Goal: Use online tool/utility: Use online tool/utility

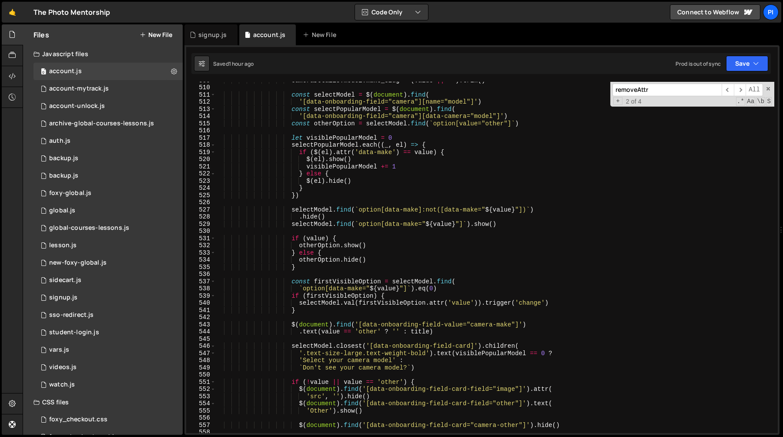
scroll to position [3671, 0]
click at [431, 246] on div "cameraDetails . model . make_slug = ( value || '' ) . trim ( ) const selectMode…" at bounding box center [494, 259] width 559 height 365
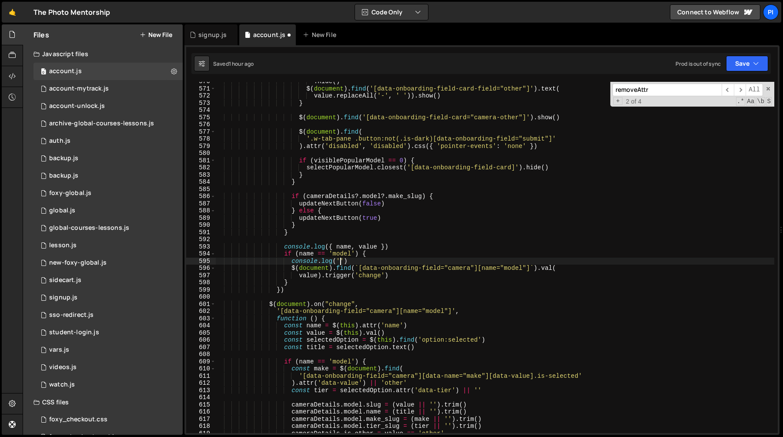
scroll to position [4107, 0]
click at [371, 260] on div ". hide ( ) $ ( document ) . find ( '[data-onboarding-field-card-field="other"]'…" at bounding box center [494, 260] width 559 height 365
click at [371, 255] on div ". hide ( ) $ ( document ) . find ( '[data-onboarding-field-card-field="other"]'…" at bounding box center [494, 260] width 559 height 365
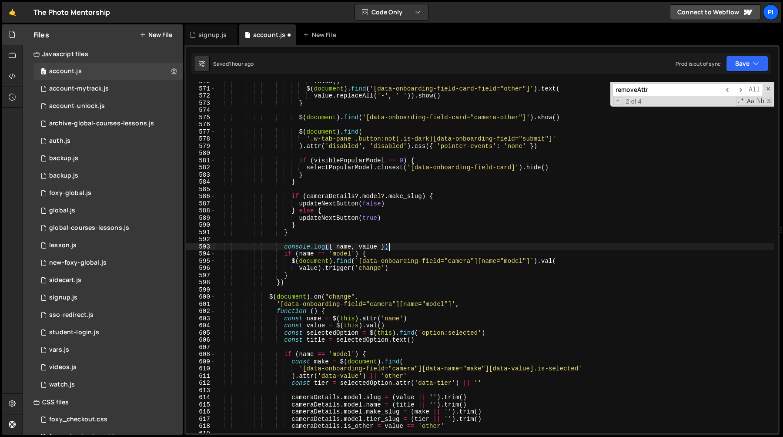
type textarea "console.log({ name, value })"
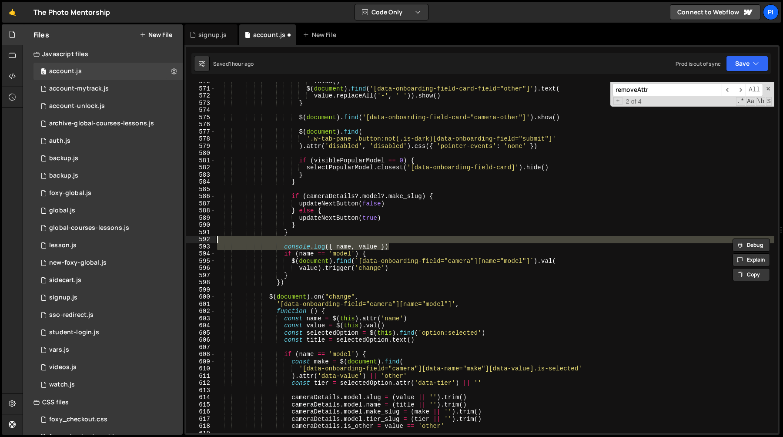
scroll to position [0, 0]
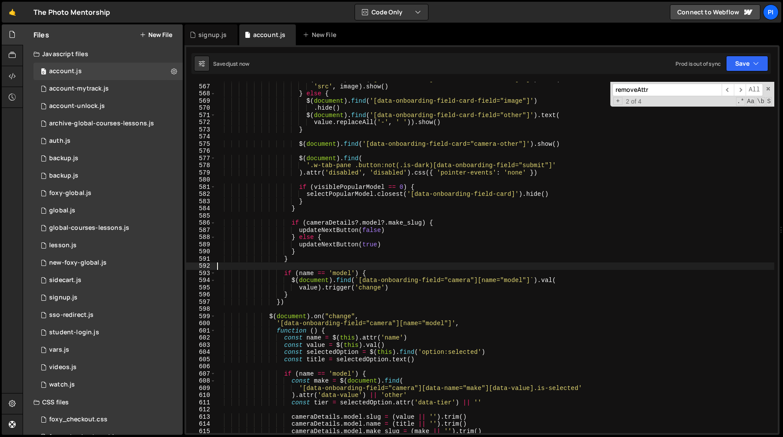
click at [377, 233] on div "$ ( document ) . find ( '[data-onboarding-field-card-field="image"]' ) . attr (…" at bounding box center [494, 258] width 559 height 365
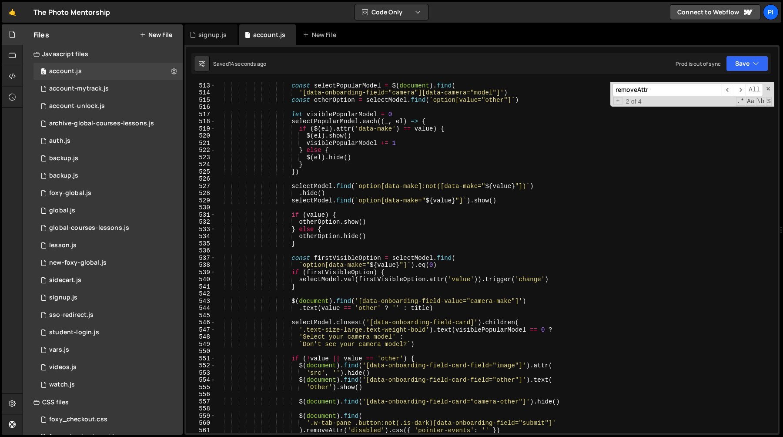
scroll to position [3681, 0]
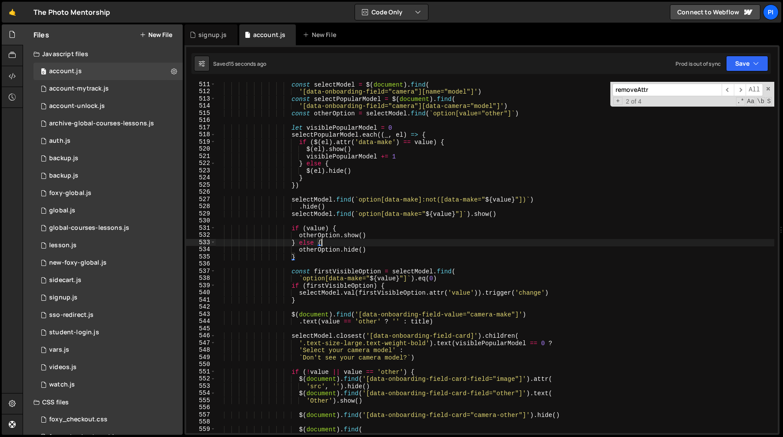
click at [409, 243] on div "const selectModel = $ ( document ) . find ( '[data-onboarding-field="camera"][n…" at bounding box center [494, 263] width 559 height 365
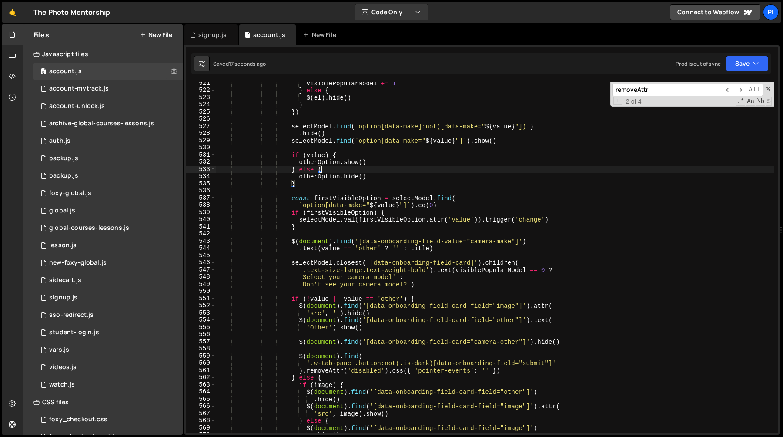
scroll to position [3763, 0]
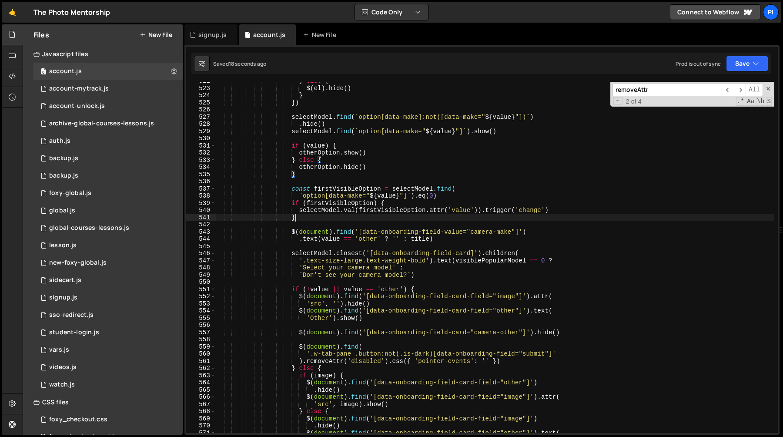
click at [372, 215] on div "} else { $ ( el ) . hide ( ) } }) selectModel . find ( ` option[data-make]:not(…" at bounding box center [494, 259] width 559 height 365
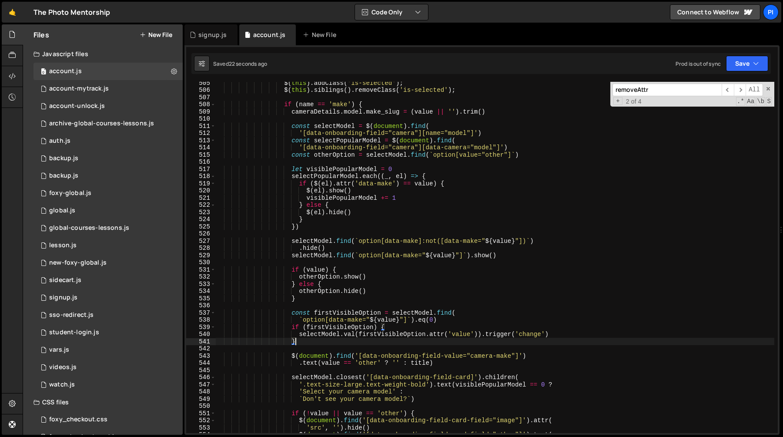
scroll to position [3639, 0]
click at [360, 223] on div "$ ( this ) . addClass ( 'is-selected' ) ; $ ( this ) . siblings ( ) . removeCla…" at bounding box center [494, 262] width 559 height 365
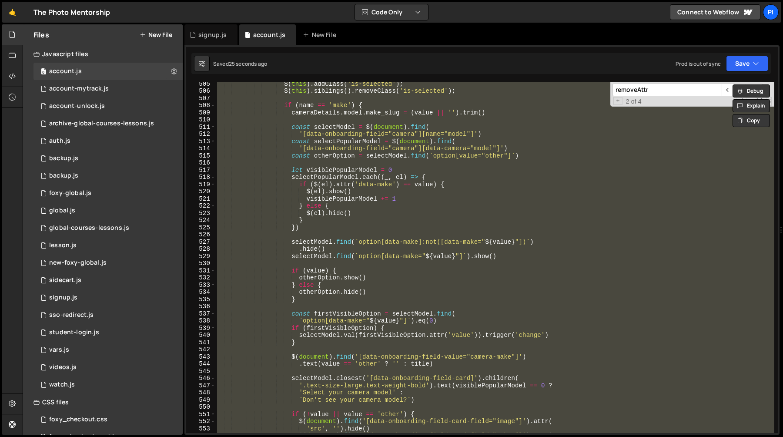
click at [360, 220] on div "$ ( this ) . addClass ( 'is-selected' ) ; $ ( this ) . siblings ( ) . removeCla…" at bounding box center [494, 257] width 559 height 351
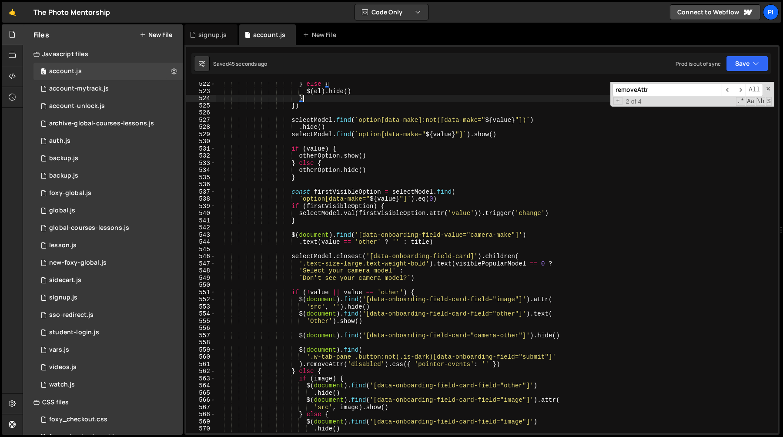
scroll to position [3754, 0]
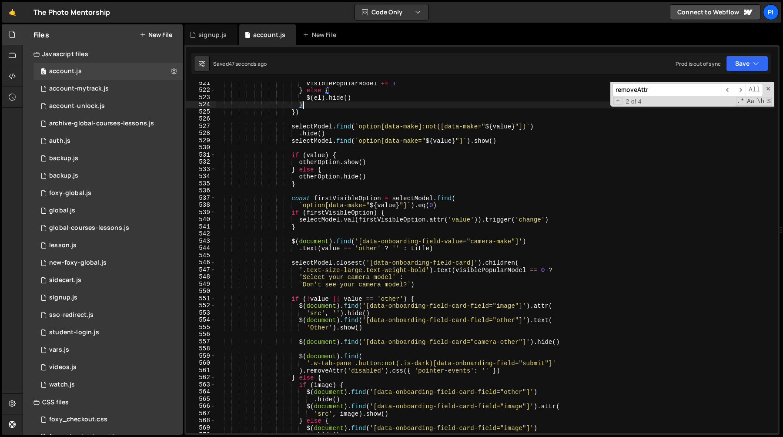
click at [371, 220] on div "visiblePopularModel += 1 } else { $ ( el ) . hide ( ) } }) selectModel . find (…" at bounding box center [494, 262] width 559 height 365
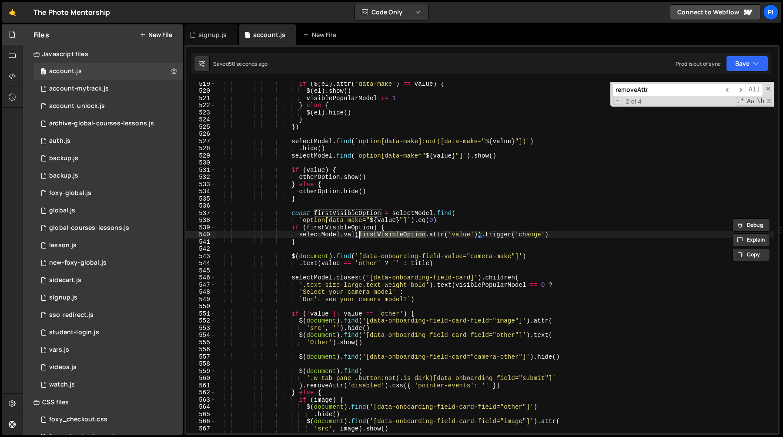
scroll to position [3739, 0]
click at [355, 215] on div "if ( $ ( el ) . attr ( 'data-make' ) == value ) { $ ( el ) . show ( ) visiblePo…" at bounding box center [494, 262] width 559 height 365
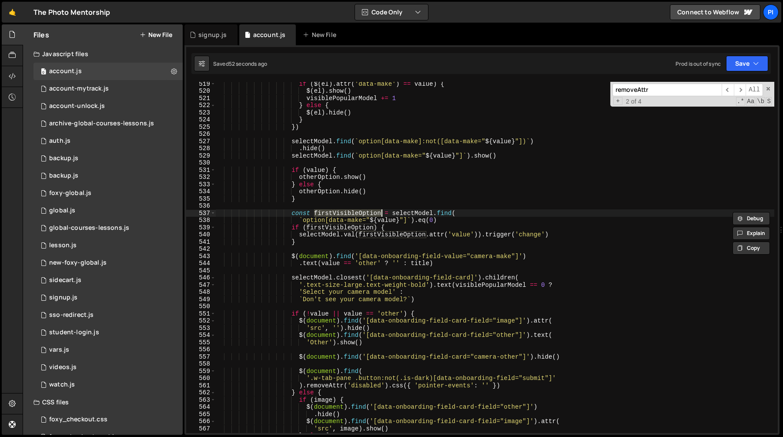
scroll to position [3733, 0]
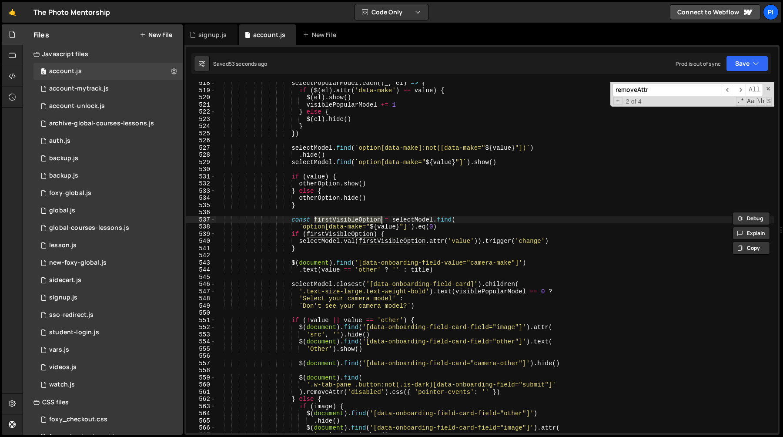
click at [411, 220] on div "selectPopularModel . each (( _ , el ) => { if ( $ ( el ) . attr ( 'data-make' )…" at bounding box center [494, 262] width 559 height 365
click at [358, 220] on div "selectPopularModel . each (( _ , el ) => { if ( $ ( el ) . attr ( 'data-make' )…" at bounding box center [494, 262] width 559 height 365
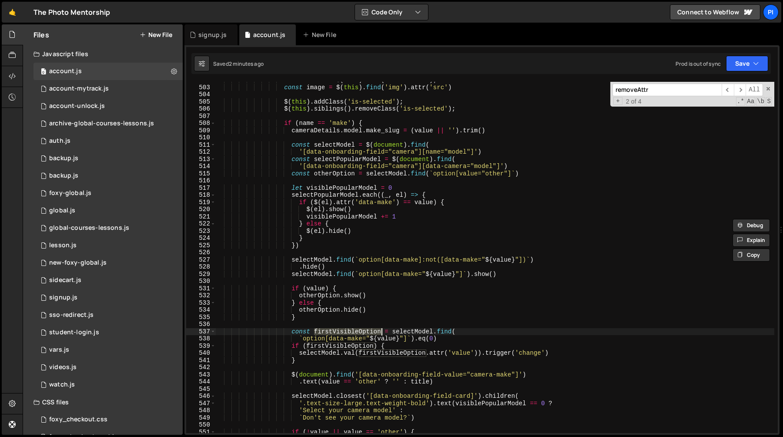
scroll to position [3617, 0]
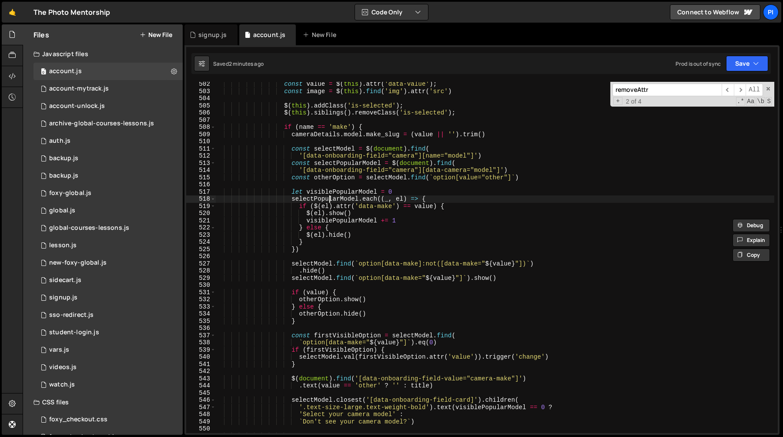
click at [328, 197] on div "const value = $ ( this ) . attr ( 'data-value' ) ; const image = $ ( this ) . f…" at bounding box center [494, 262] width 559 height 365
click at [414, 191] on div "const value = $ ( this ) . attr ( 'data-value' ) ; const image = $ ( this ) . f…" at bounding box center [494, 262] width 559 height 365
click at [457, 170] on div "const value = $ ( this ) . attr ( 'data-value' ) ; const image = $ ( this ) . f…" at bounding box center [494, 262] width 559 height 365
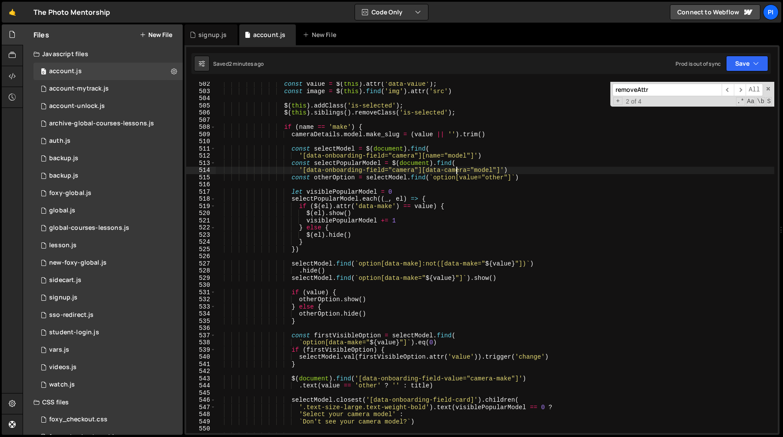
click at [457, 170] on div "const value = $ ( this ) . attr ( 'data-value' ) ; const image = $ ( this ) . f…" at bounding box center [494, 262] width 559 height 365
click at [480, 148] on div "const value = $ ( this ) . attr ( 'data-value' ) ; const image = $ ( this ) . f…" at bounding box center [494, 262] width 559 height 365
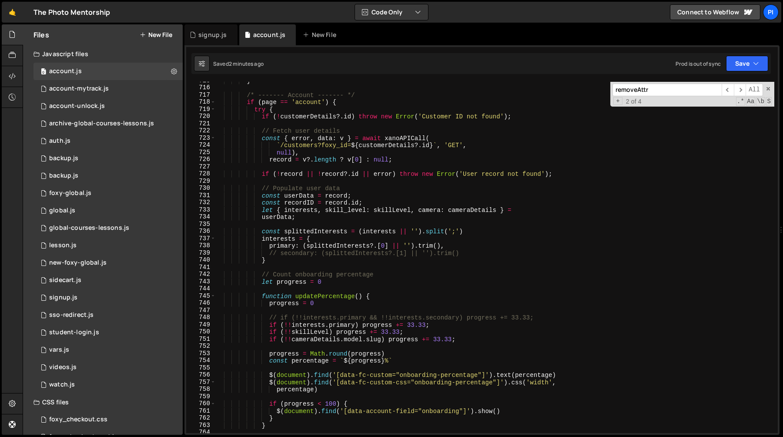
scroll to position [5161, 0]
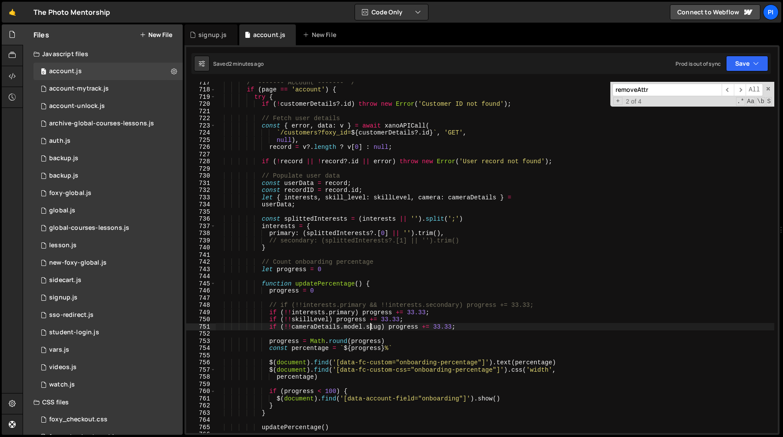
click at [371, 327] on div "/* ------- Account ------- */ if ( page == 'account' ) { try { if ( ! customerD…" at bounding box center [494, 261] width 559 height 365
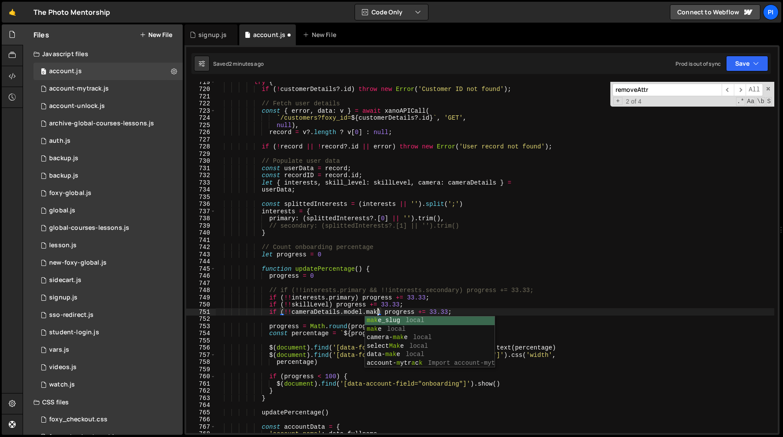
scroll to position [0, 11]
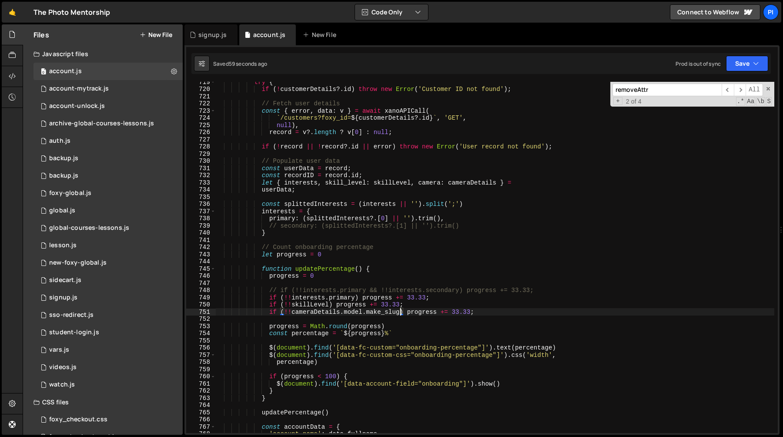
click at [343, 298] on div "try { if ( ! customerDetails ?. id ) throw new Error ( 'Customer ID not found' …" at bounding box center [494, 260] width 559 height 365
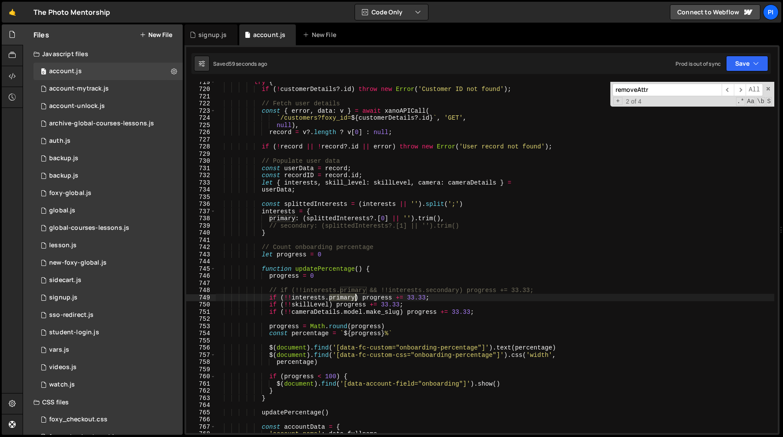
click at [343, 298] on div "try { if ( ! customerDetails ?. id ) throw new Error ( 'Customer ID not found' …" at bounding box center [494, 260] width 559 height 365
type textarea "if (!!interests) progress += 33.33;"
